Goal: Browse casually

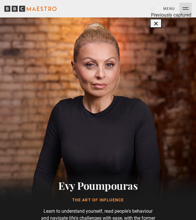
scroll to position [0, 344]
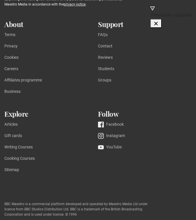
scroll to position [517, 0]
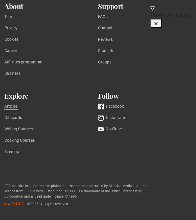
click at [12, 110] on link "Articles" at bounding box center [10, 106] width 13 height 7
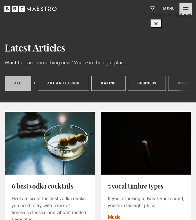
click at [45, 6] on icon "BBC Maestro" at bounding box center [30, 8] width 52 height 9
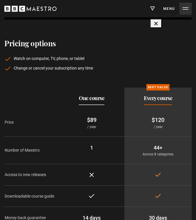
scroll to position [0, 688]
